Goal: Information Seeking & Learning: Find specific fact

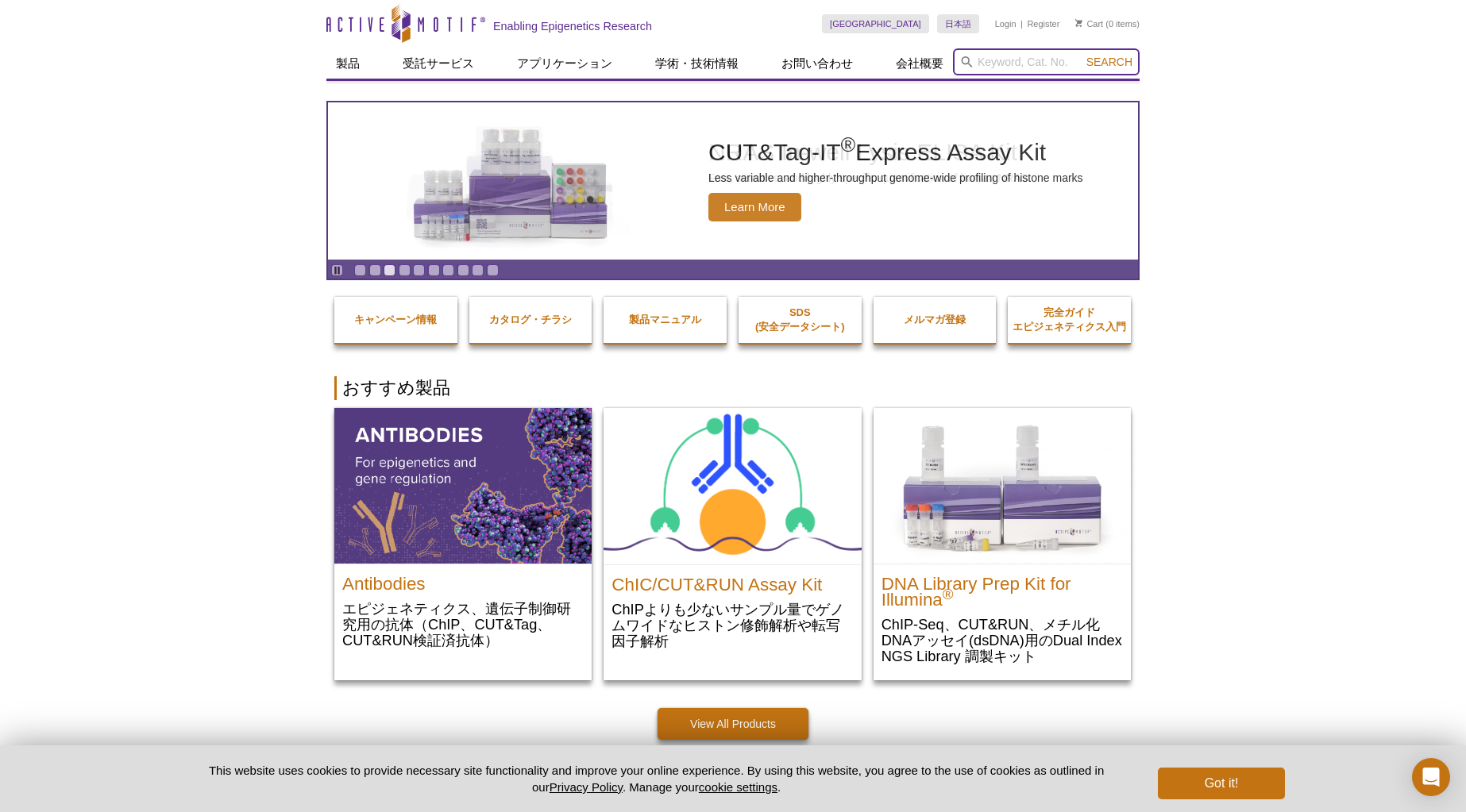
click at [1002, 59] on input "search" at bounding box center [1046, 62] width 186 height 27
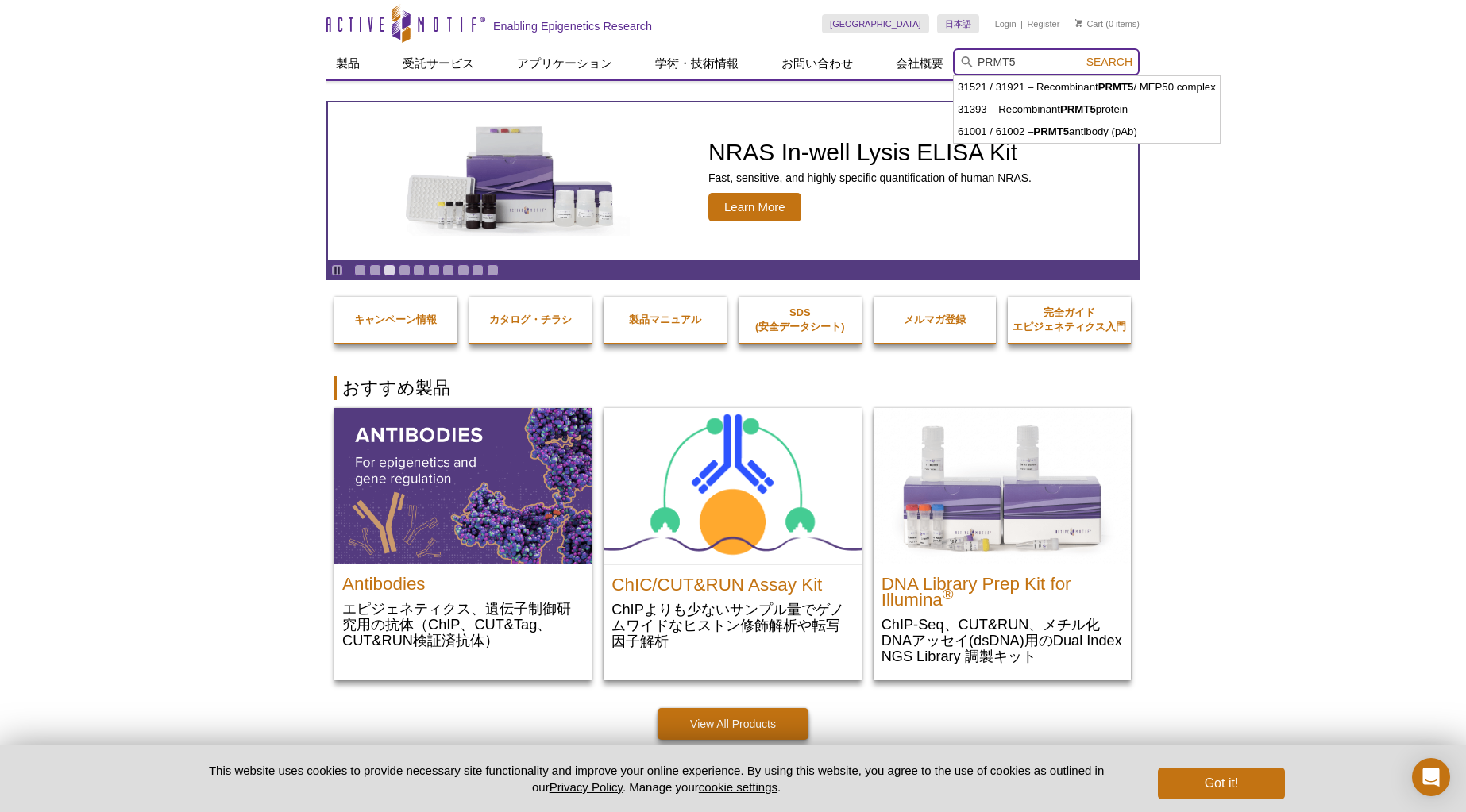
type input "PRMT5"
click at [1082, 55] on button "Search" at bounding box center [1110, 62] width 56 height 14
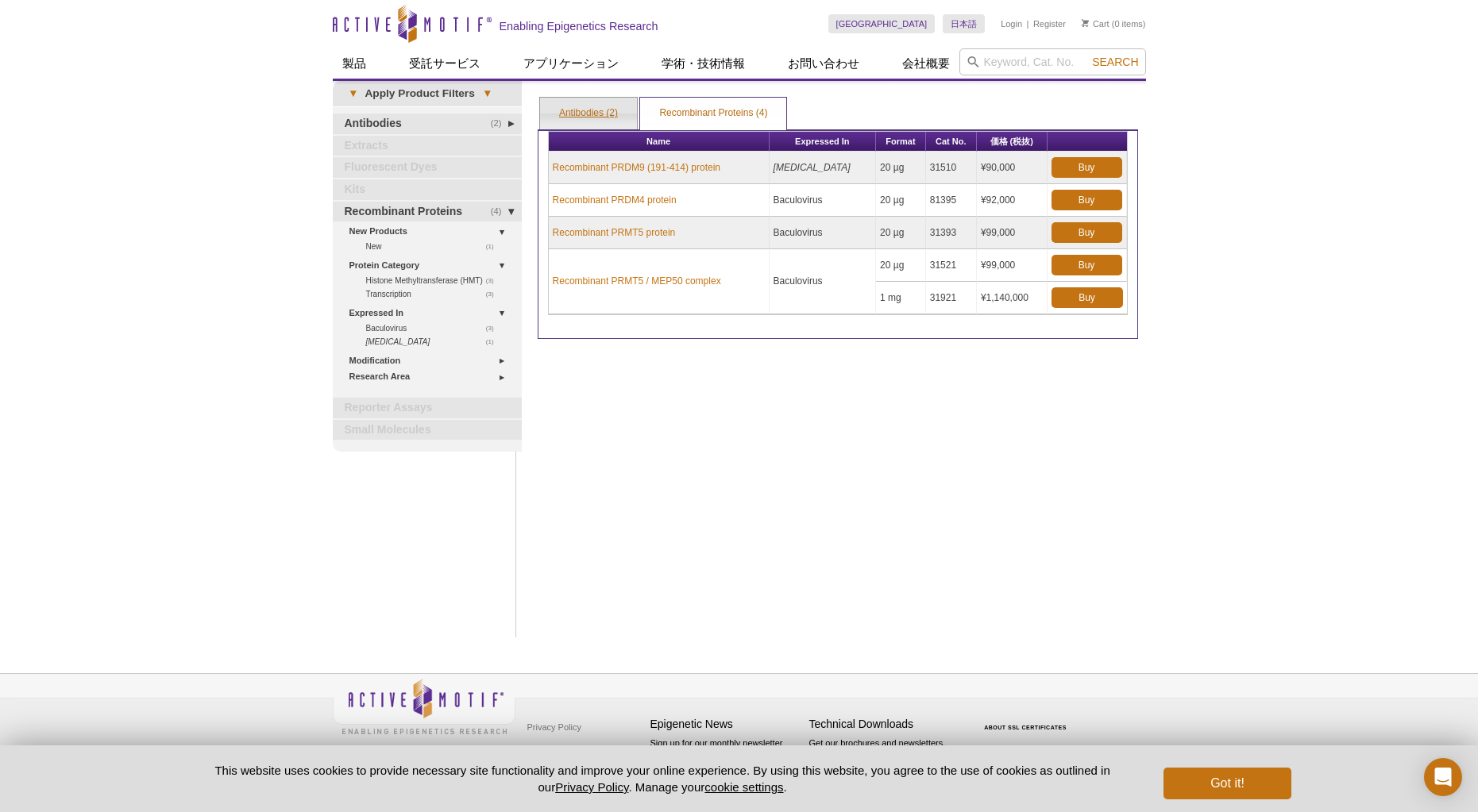
click at [610, 115] on link "Antibodies (2)" at bounding box center [589, 113] width 97 height 31
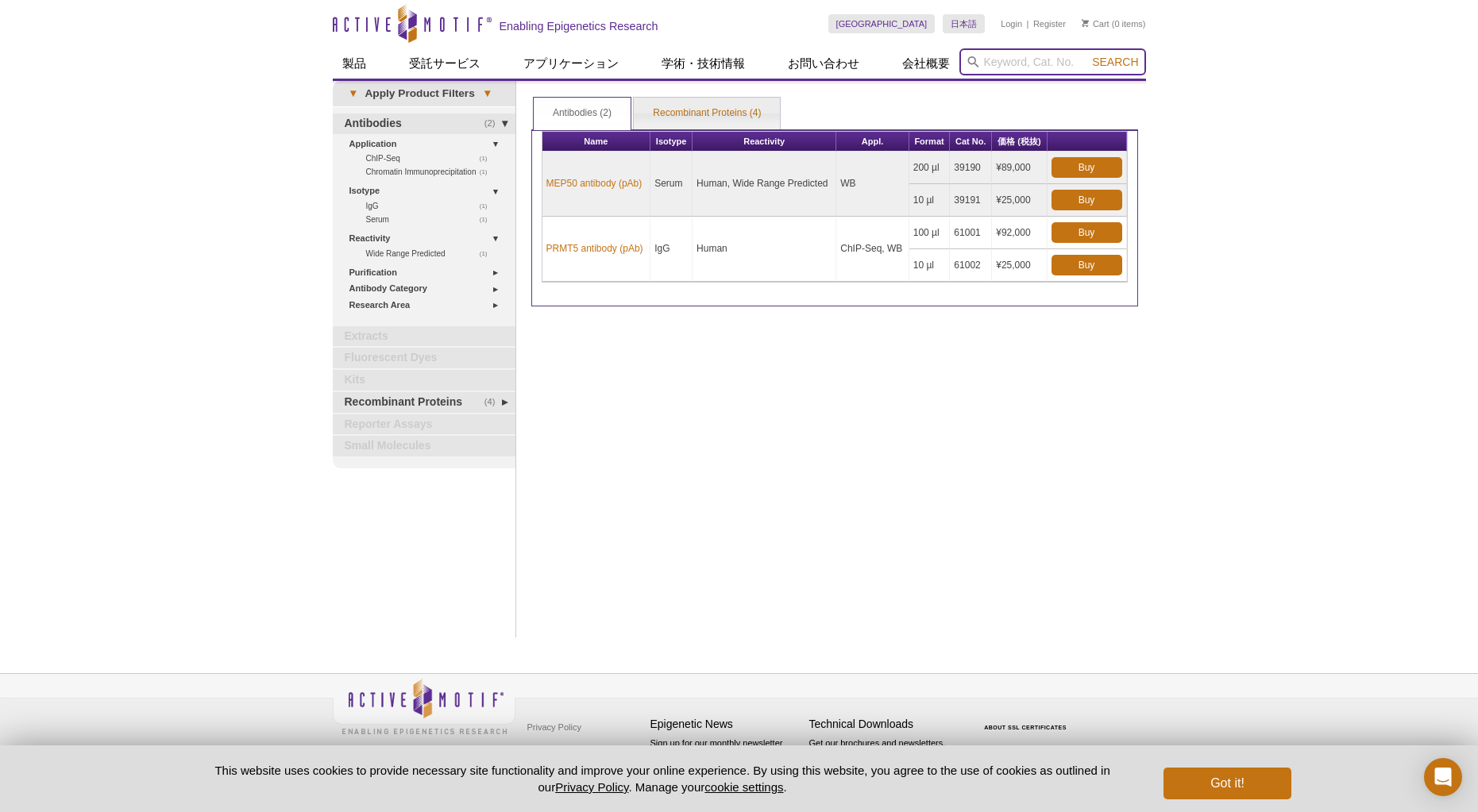
click at [1004, 61] on input "search" at bounding box center [1053, 62] width 186 height 27
click at [1087, 55] on button "Search" at bounding box center [1115, 62] width 56 height 14
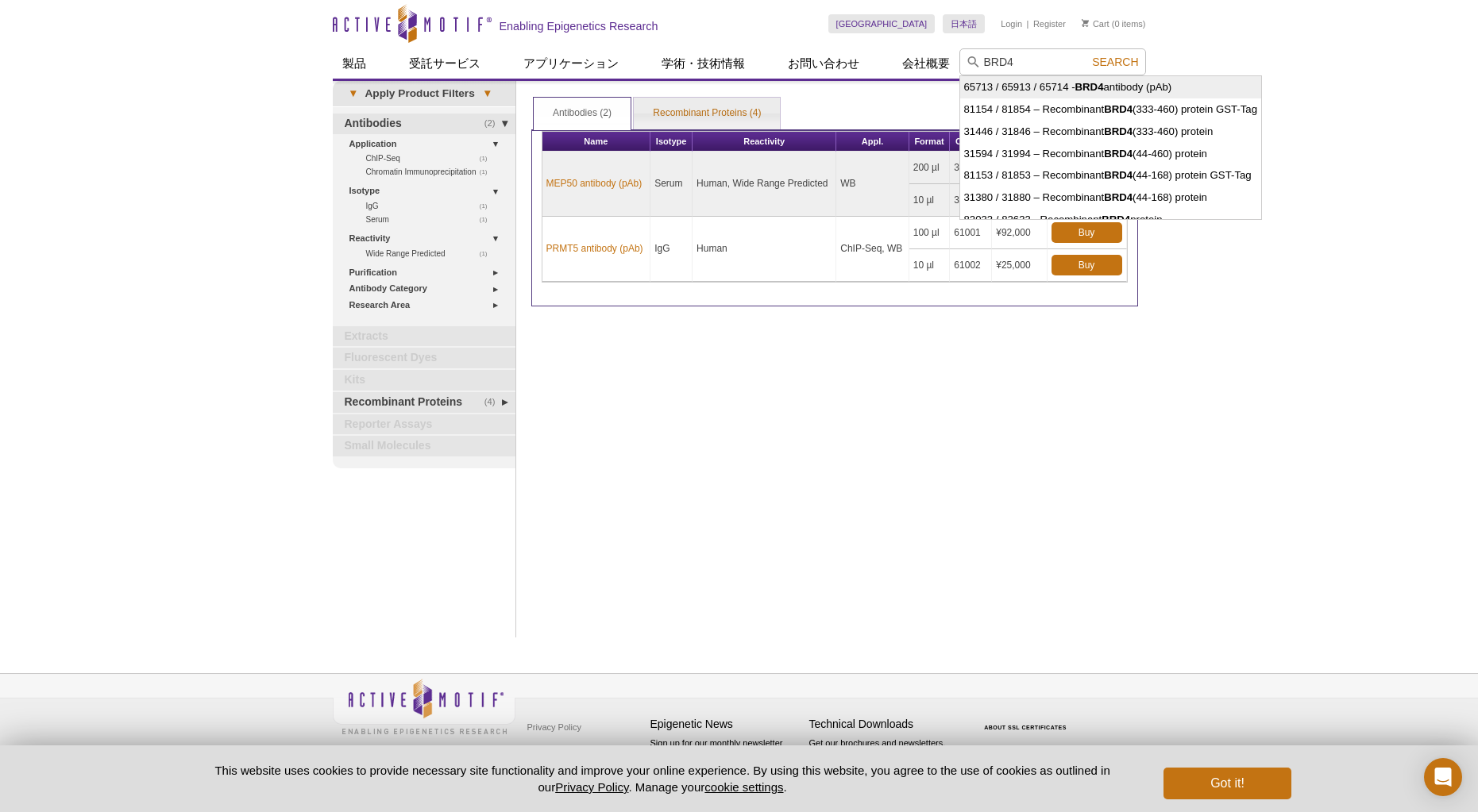
click at [1090, 84] on strong "BRD4" at bounding box center [1090, 86] width 29 height 12
type input "65713 / 65913 / 65714 - BRD4 antibody (pAb)"
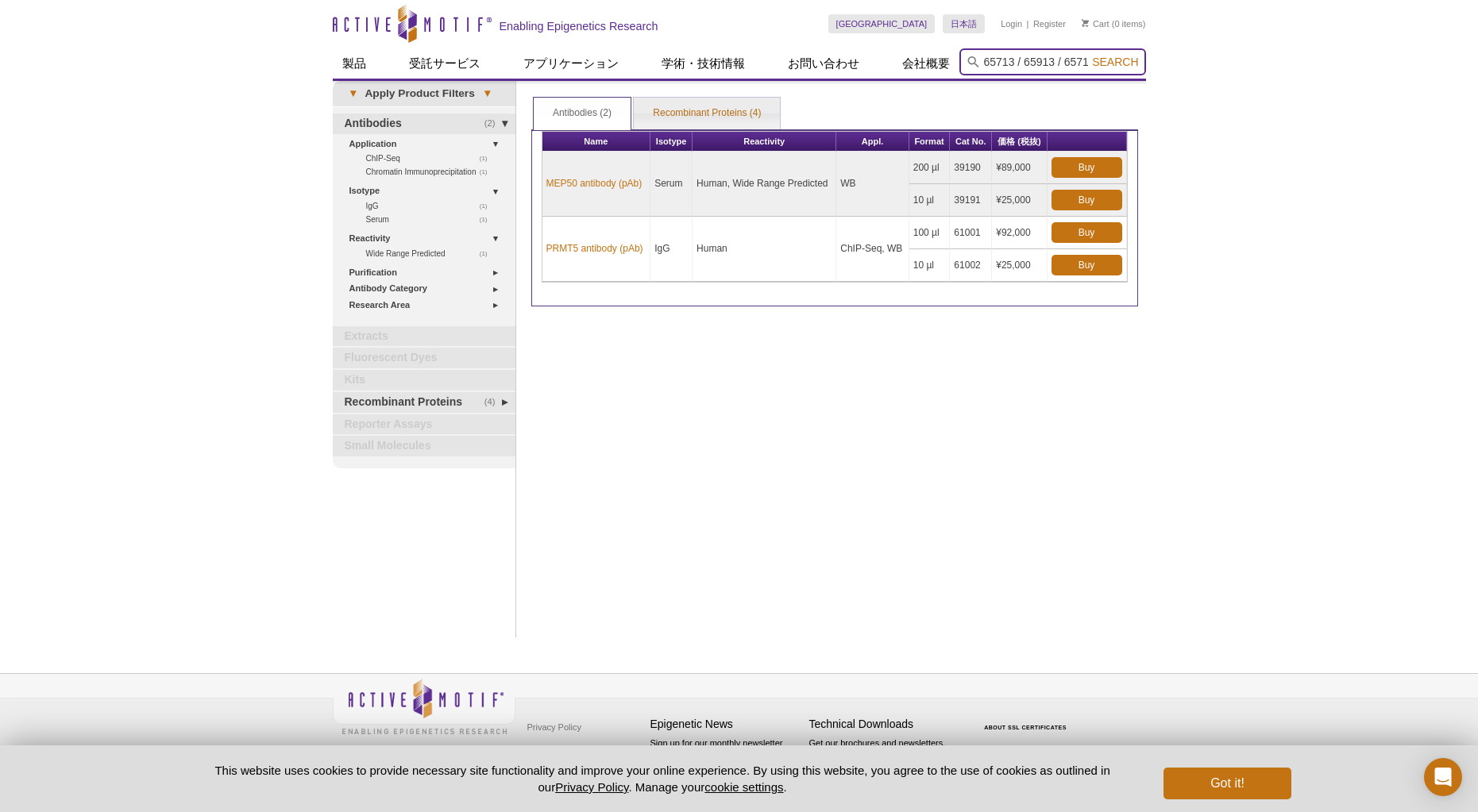
scroll to position [0, 123]
click at [1087, 55] on button "Search" at bounding box center [1115, 62] width 56 height 14
click at [1110, 59] on span "Search" at bounding box center [1114, 62] width 46 height 13
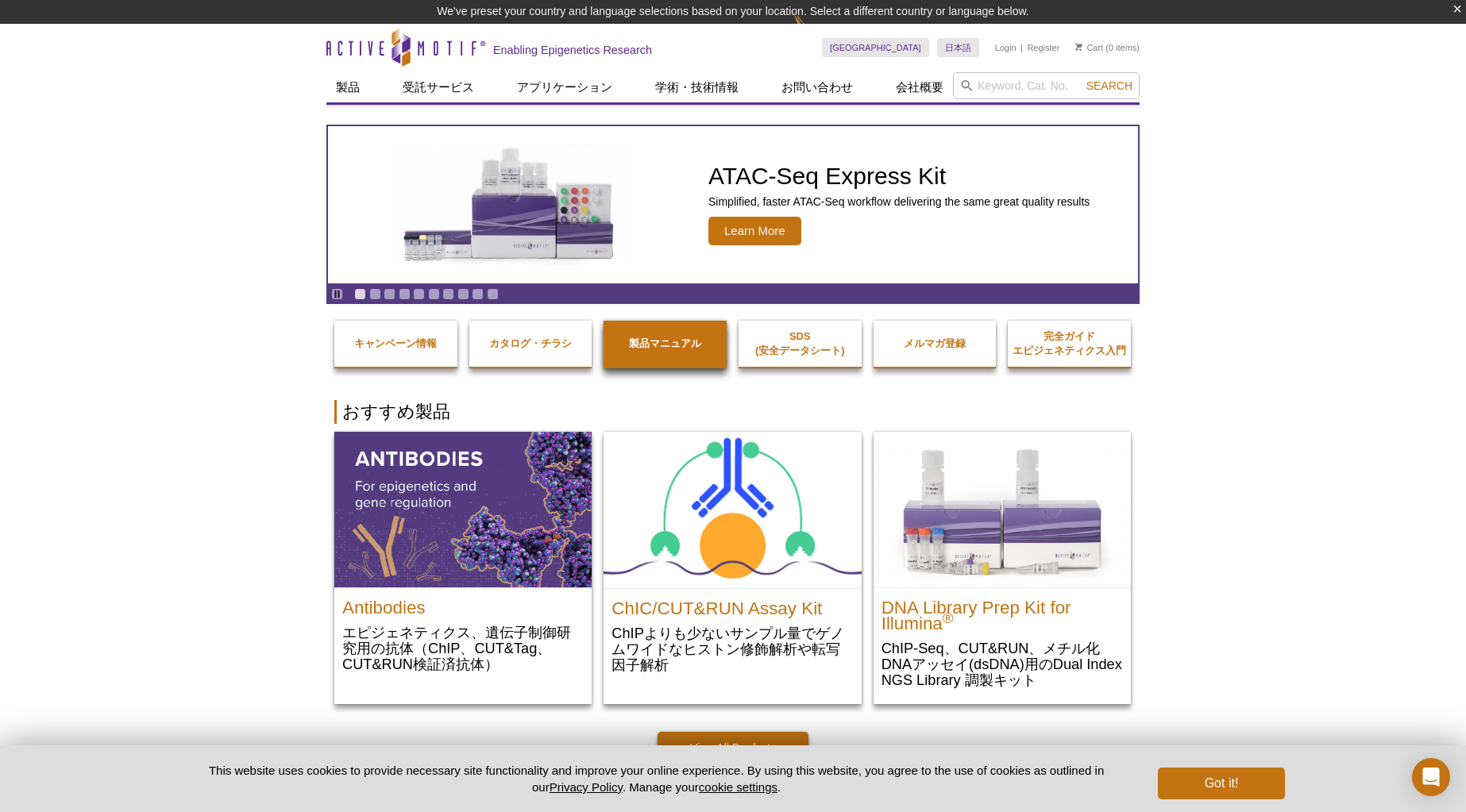
scroll to position [24, 0]
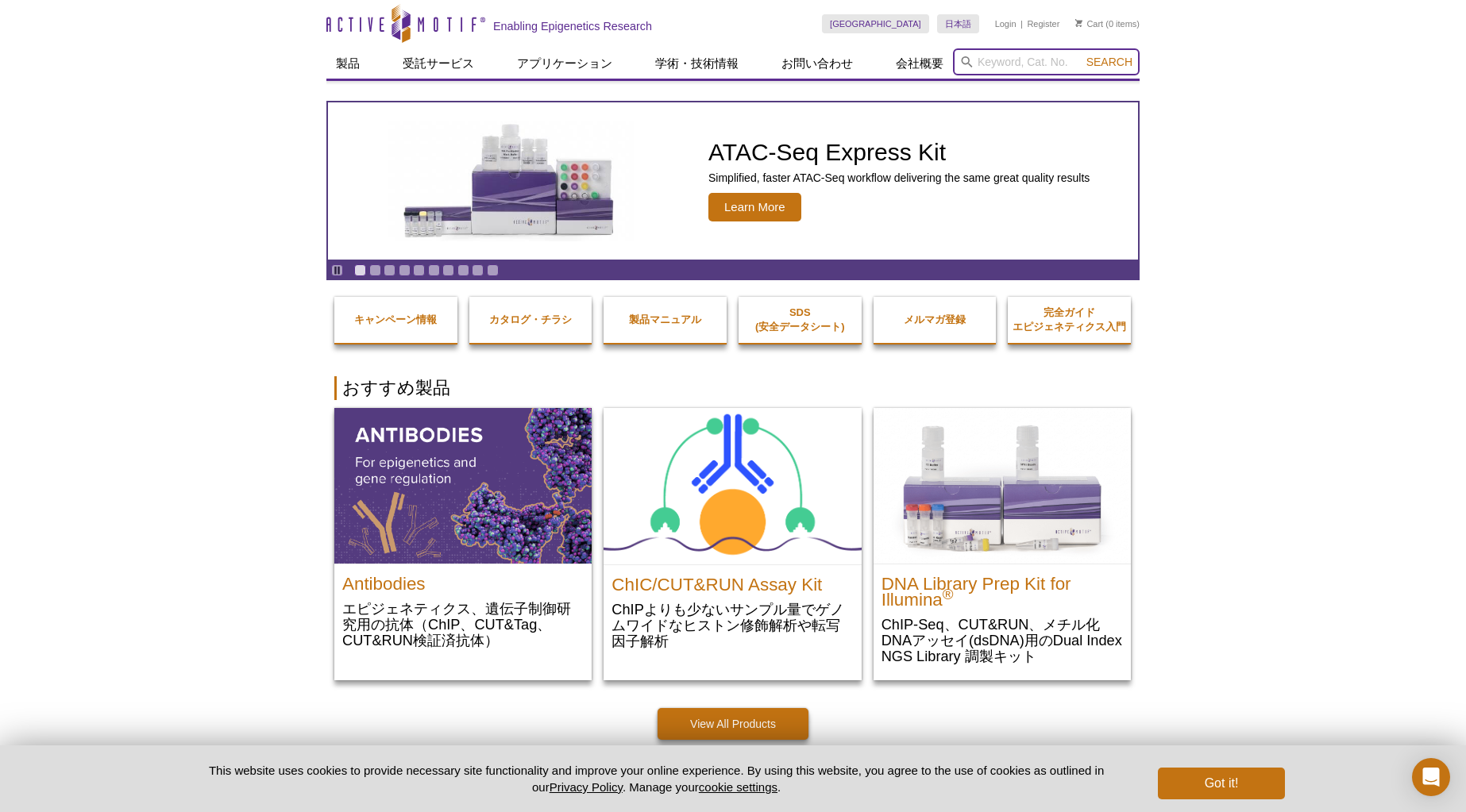
click at [1003, 64] on input "search" at bounding box center [1046, 62] width 186 height 27
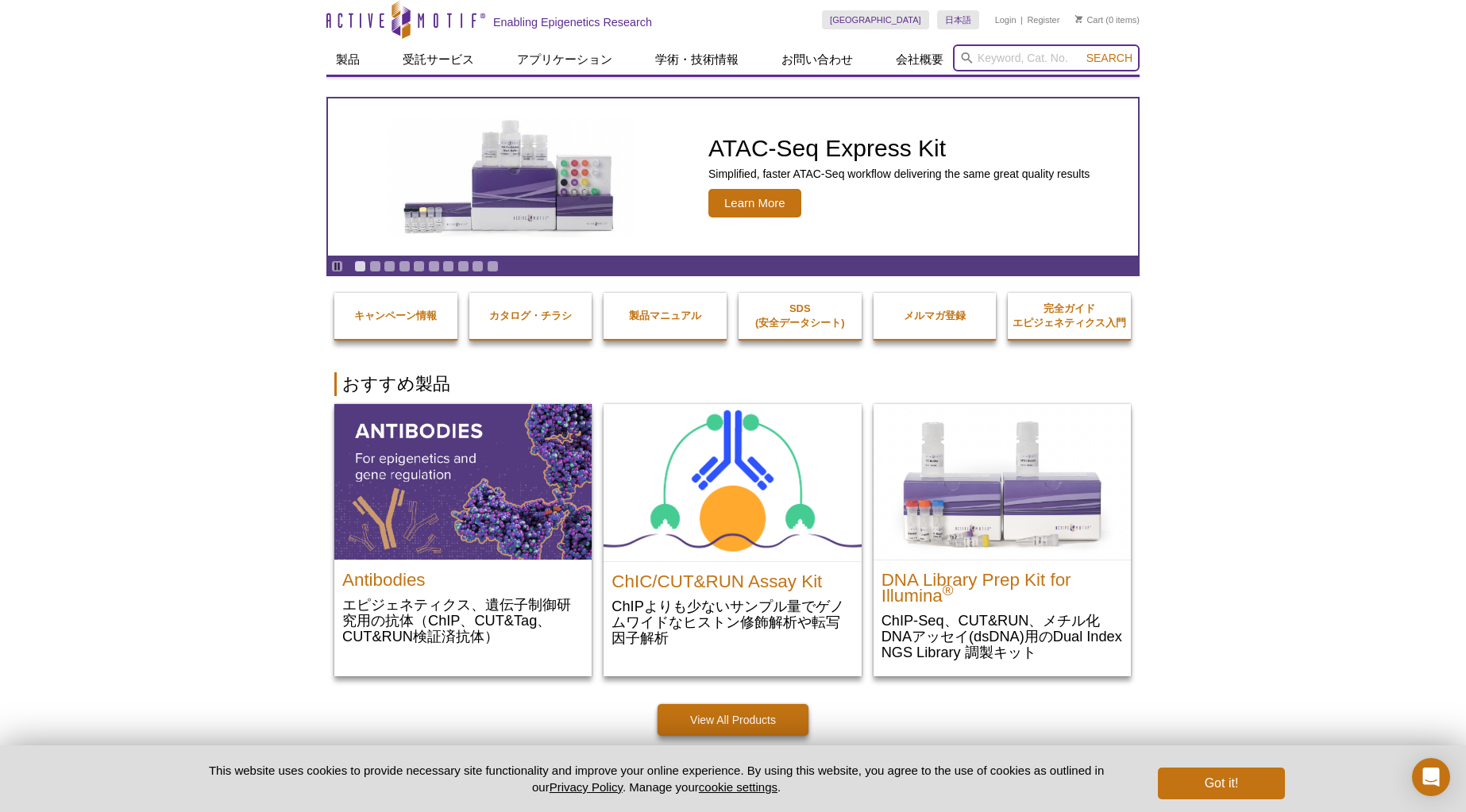
scroll to position [0, 0]
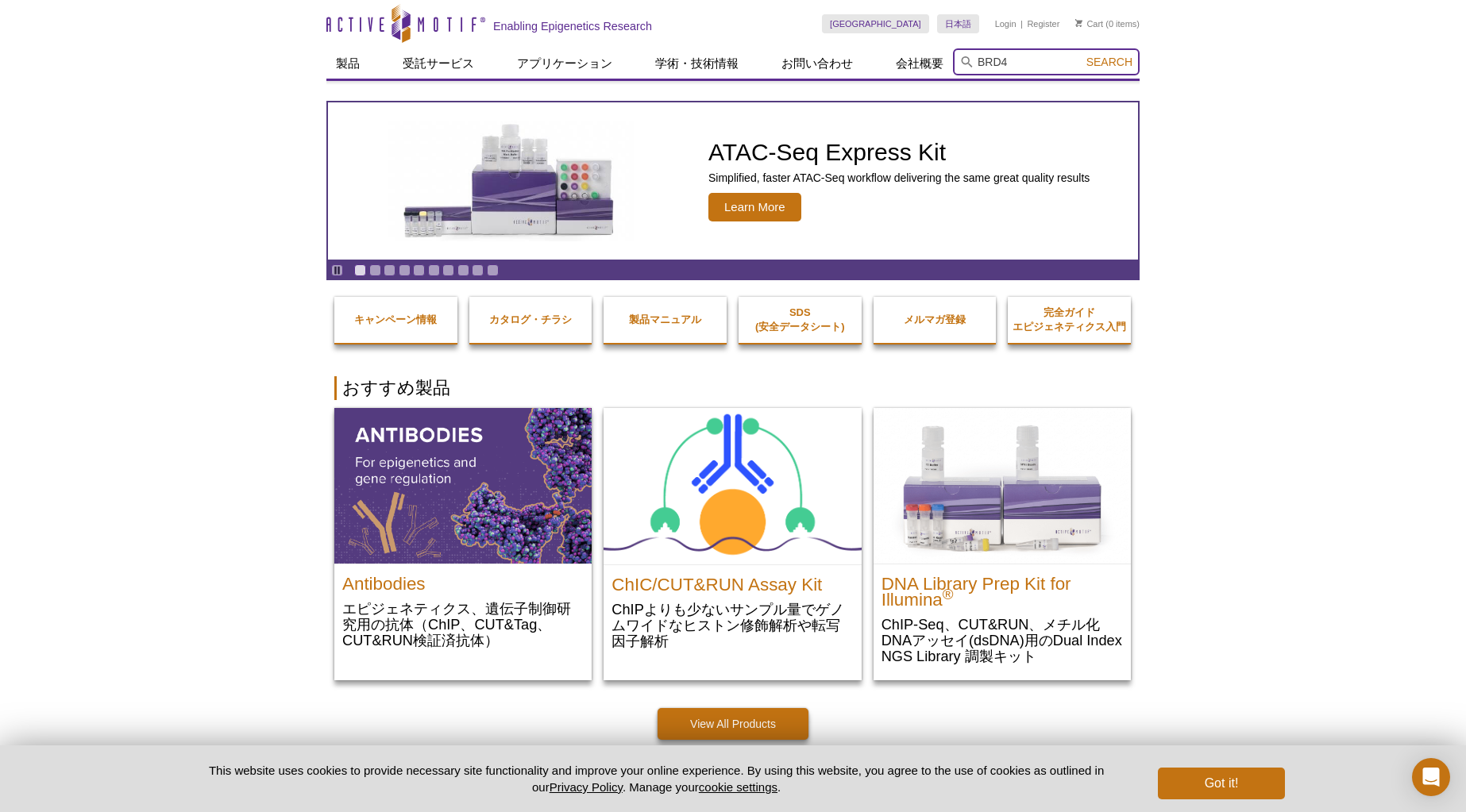
type input "BRD4"
click at [1082, 55] on button "Search" at bounding box center [1110, 62] width 56 height 14
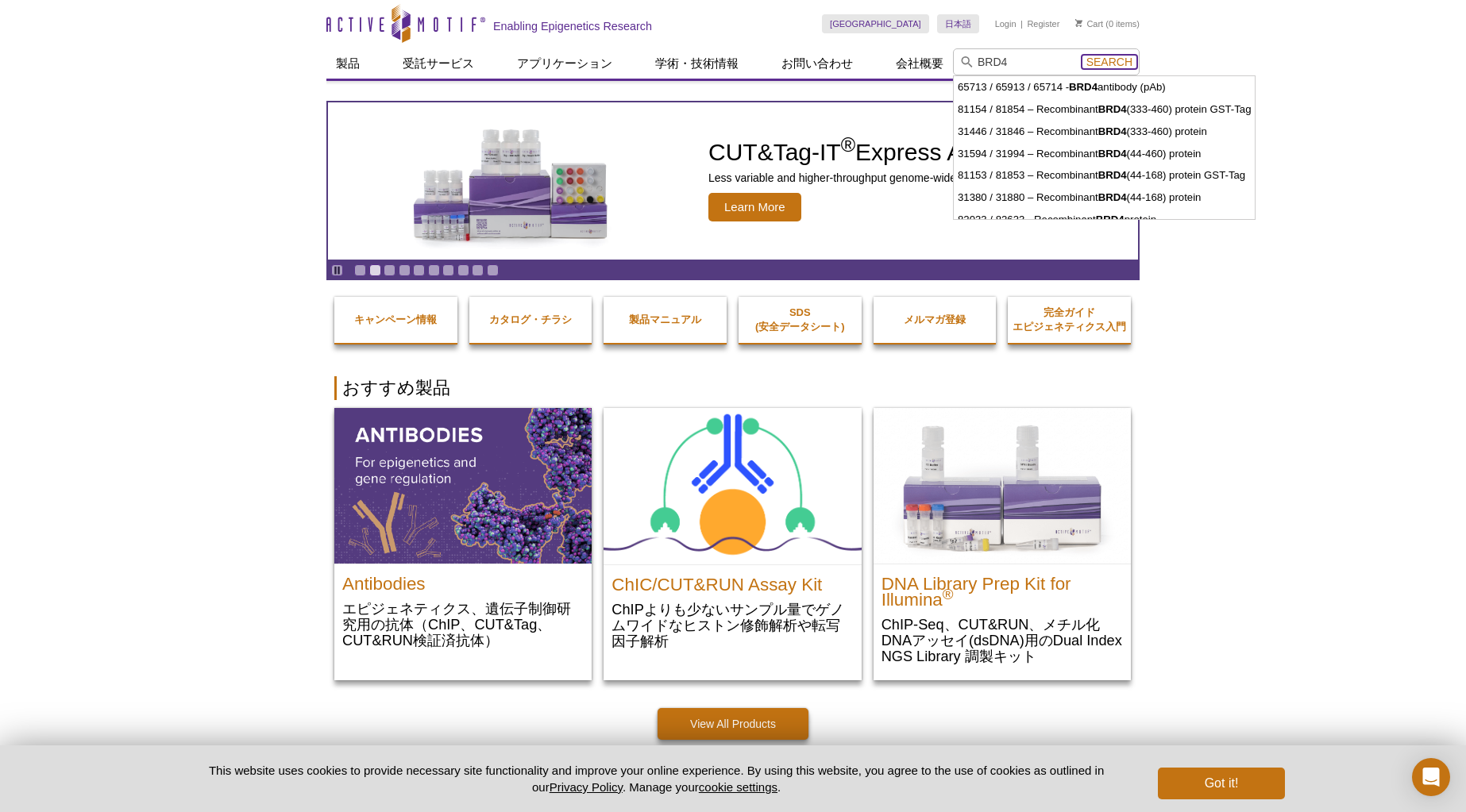
click at [1123, 56] on span "Search" at bounding box center [1109, 62] width 46 height 13
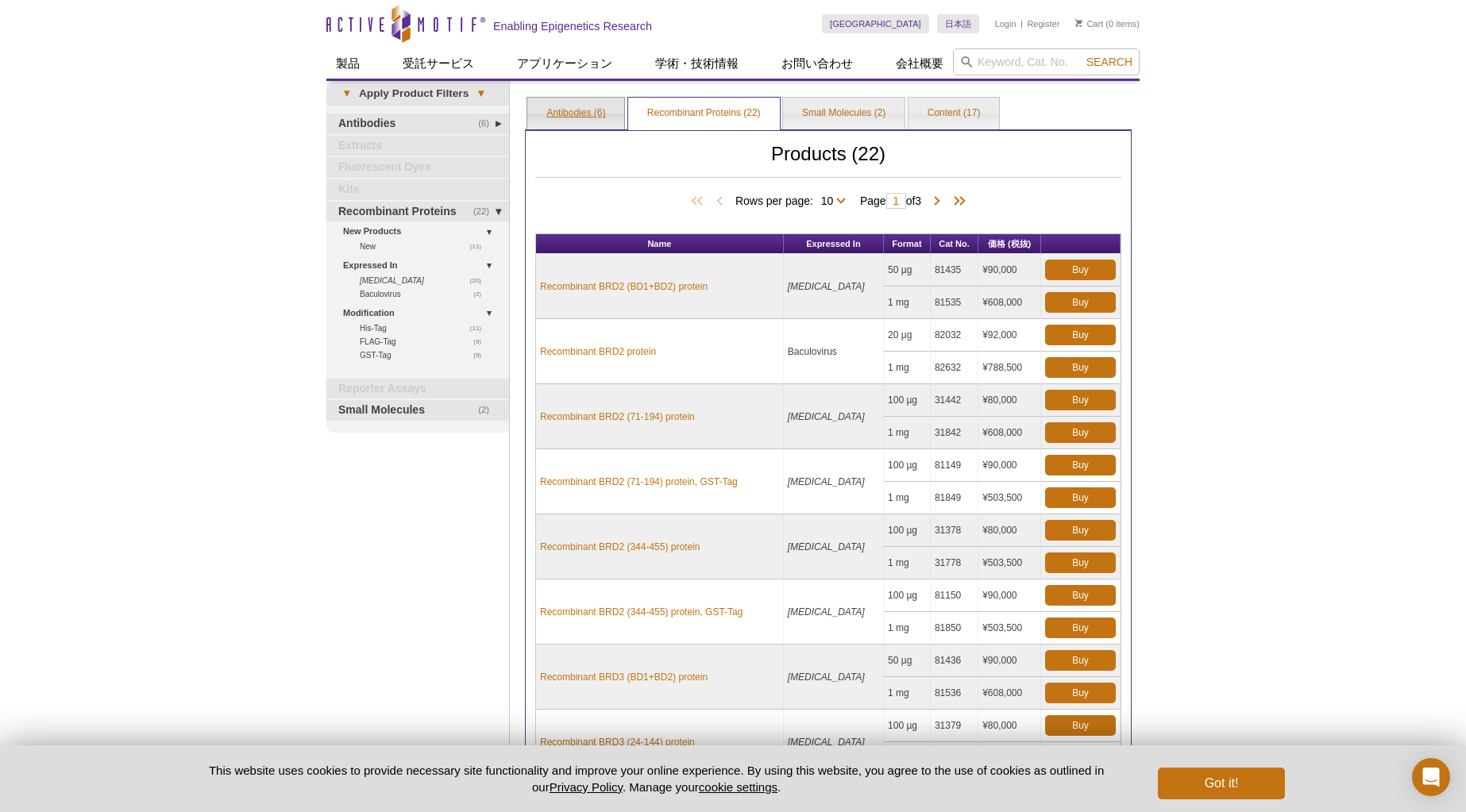
click at [557, 108] on link "Antibodies (6)" at bounding box center [576, 113] width 97 height 31
